Goal: Find specific page/section: Find specific page/section

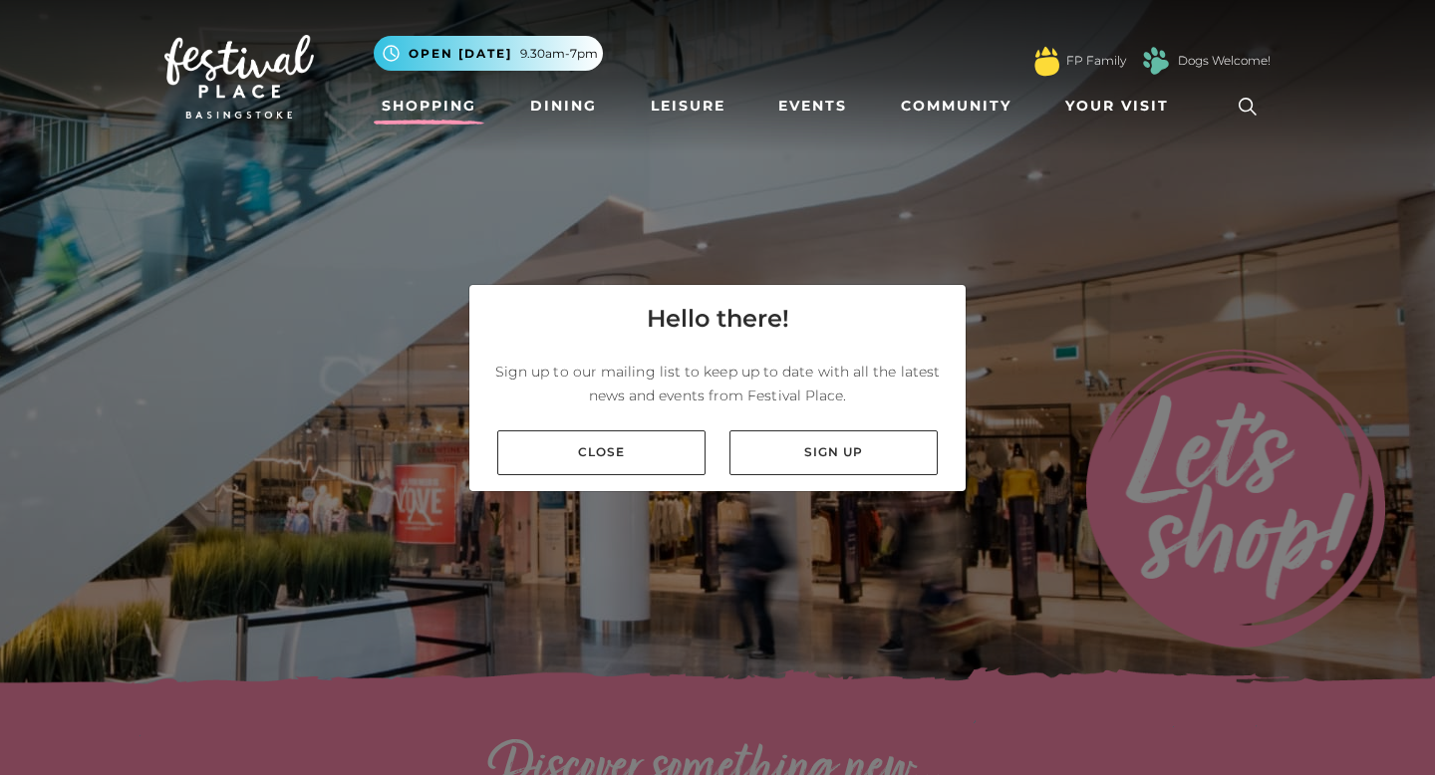
click at [419, 110] on link "Shopping" at bounding box center [429, 106] width 111 height 37
click at [639, 446] on link "Close" at bounding box center [601, 452] width 208 height 45
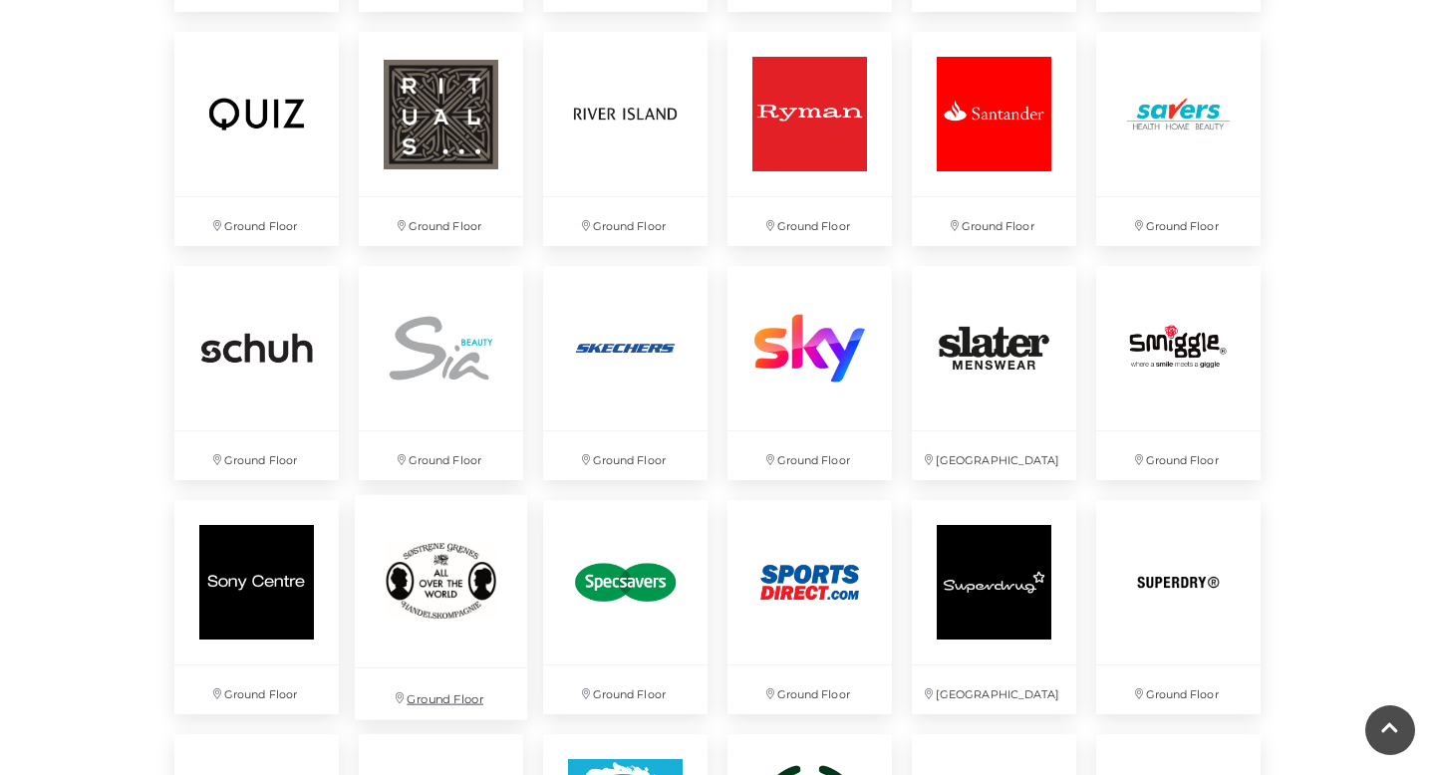
scroll to position [4266, 0]
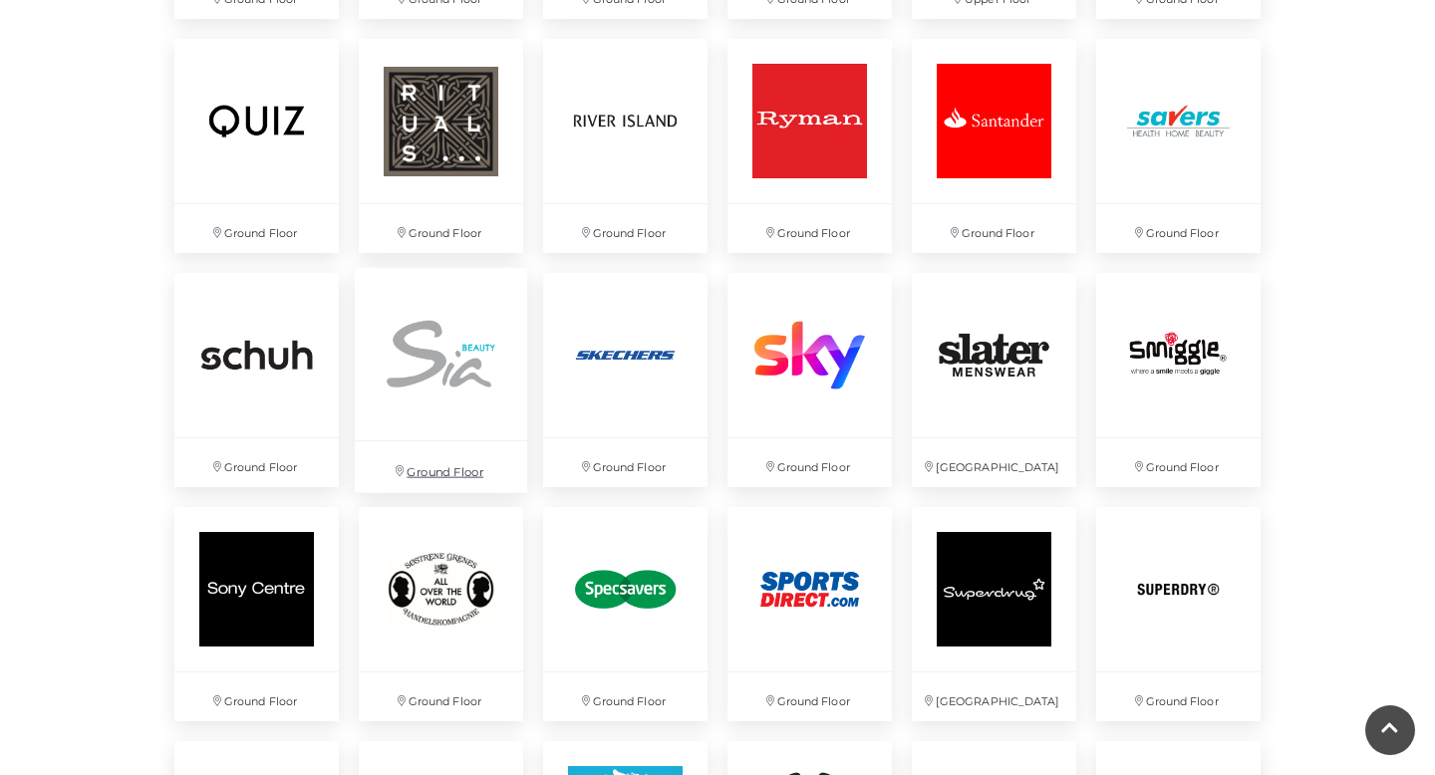
click at [454, 369] on img at bounding box center [441, 354] width 172 height 172
